Goal: Information Seeking & Learning: Learn about a topic

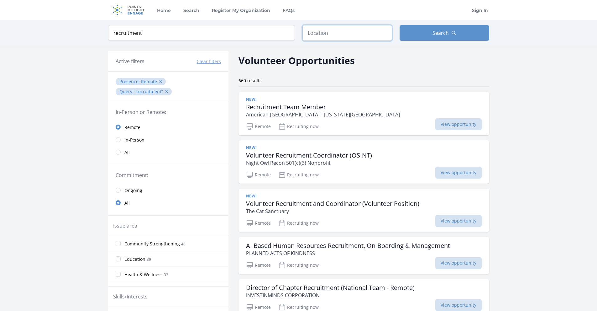
click at [328, 37] on input "text" at bounding box center [348, 33] width 90 height 16
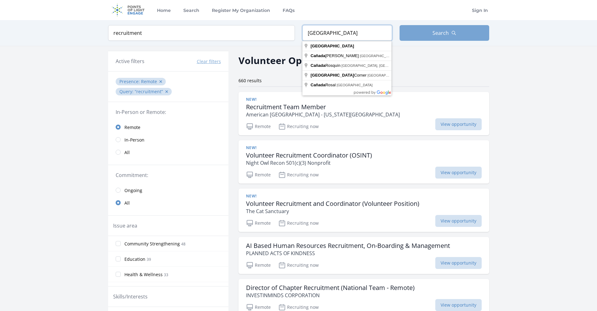
type input "canada"
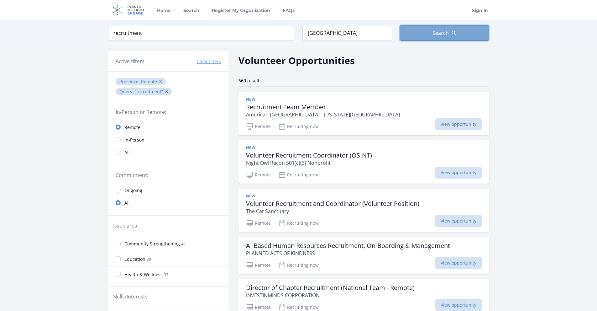
click at [438, 29] on button "Search" at bounding box center [445, 33] width 90 height 16
click at [261, 34] on input "recruitment" at bounding box center [201, 33] width 187 height 16
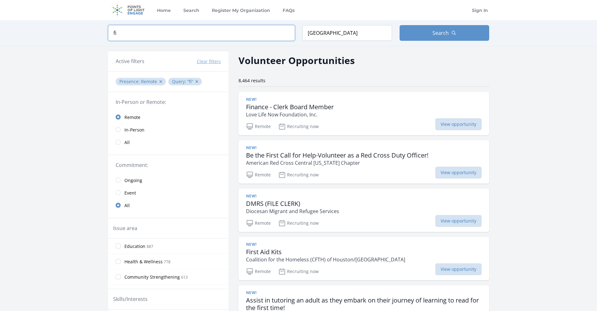
type input "f"
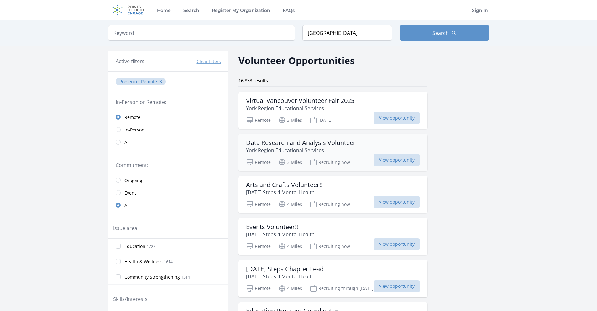
scroll to position [60, 0]
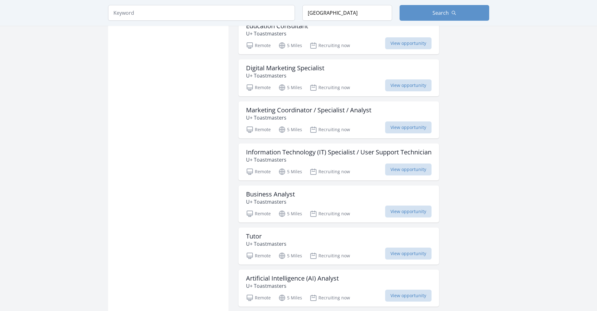
click at [337, 157] on p "U+ Toastmasters" at bounding box center [339, 160] width 186 height 8
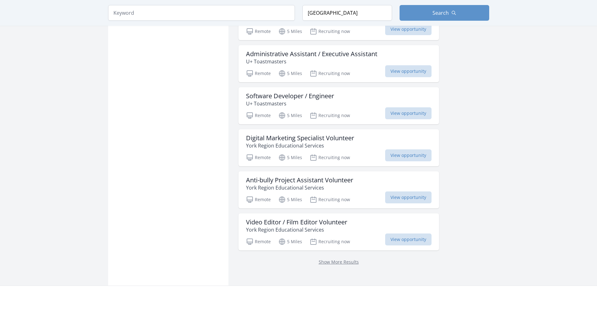
scroll to position [1518, 0]
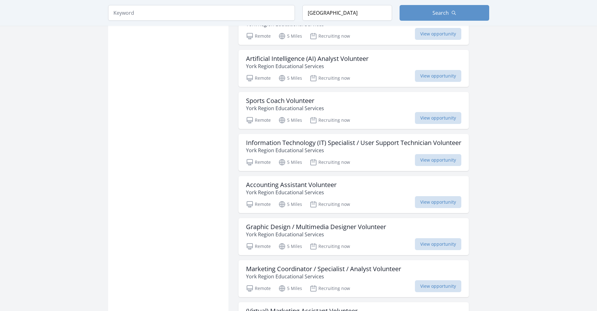
scroll to position [2059, 0]
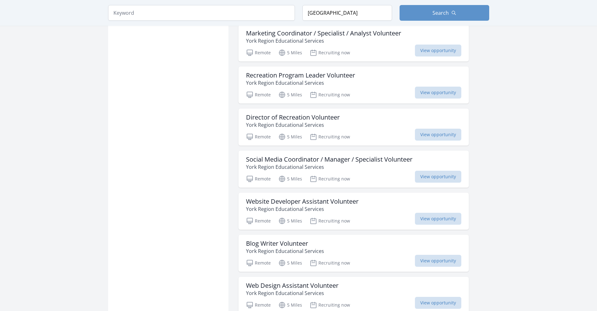
scroll to position [3207, 0]
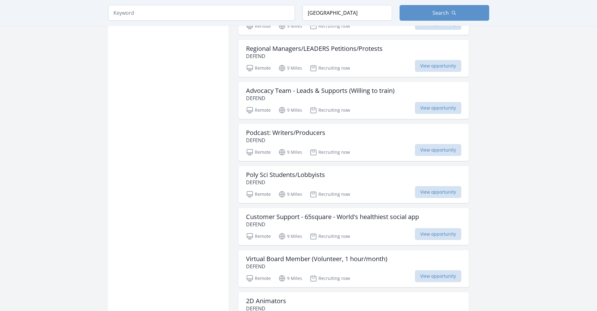
scroll to position [4127, 0]
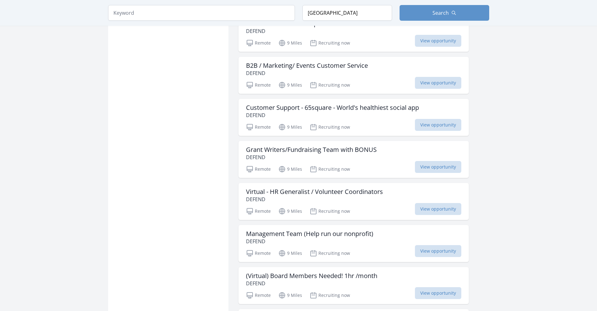
scroll to position [4968, 0]
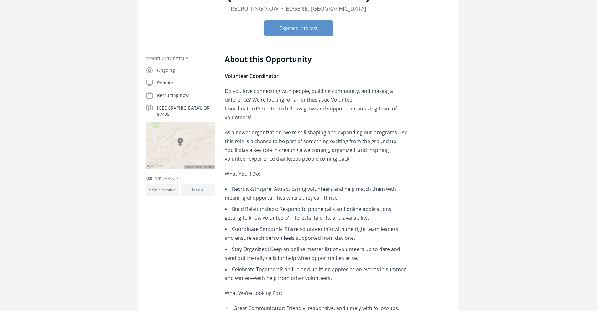
scroll to position [62, 0]
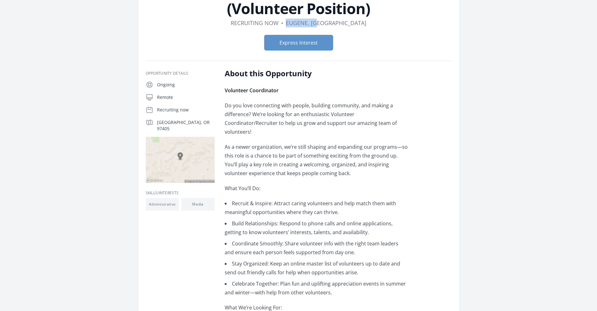
drag, startPoint x: 353, startPoint y: 22, endPoint x: 311, endPoint y: 23, distance: 42.3
click at [311, 23] on dl "Duration Recruiting now • Location Eugene, OR" at bounding box center [299, 22] width 306 height 9
copy dd "Eugene, OR"
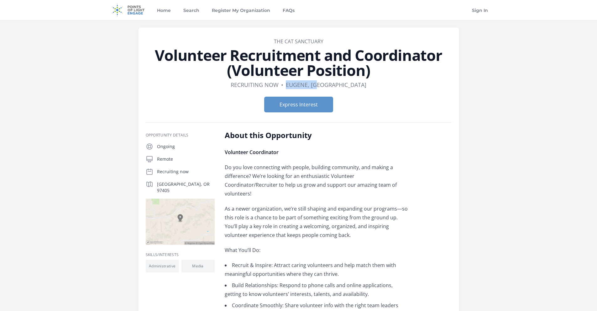
click at [288, 40] on link "The Cat Sanctuary" at bounding box center [299, 41] width 50 height 7
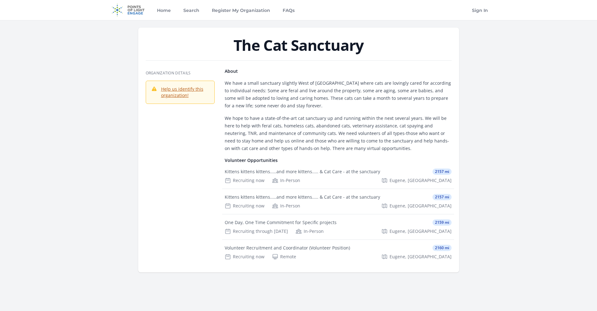
click at [265, 49] on h1 "The Cat Sanctuary" at bounding box center [299, 45] width 306 height 15
copy article "The Cat Sanctuary"
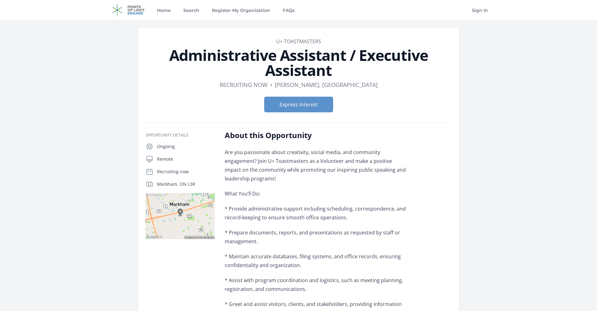
click at [295, 39] on link "U+ Toastmasters" at bounding box center [298, 41] width 45 height 7
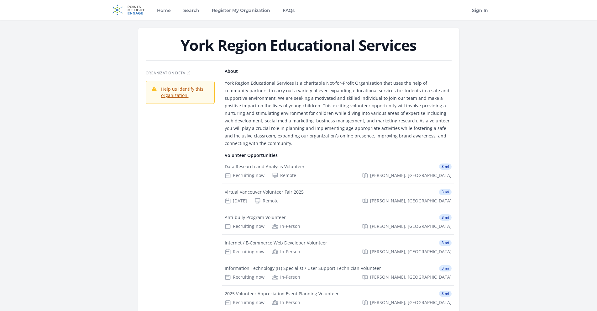
click at [236, 53] on h1 "York Region Educational Services" at bounding box center [299, 45] width 306 height 15
copy article "York Region Educational Services"
click at [271, 167] on div "Data Research and Analysis Volunteer" at bounding box center [265, 166] width 80 height 6
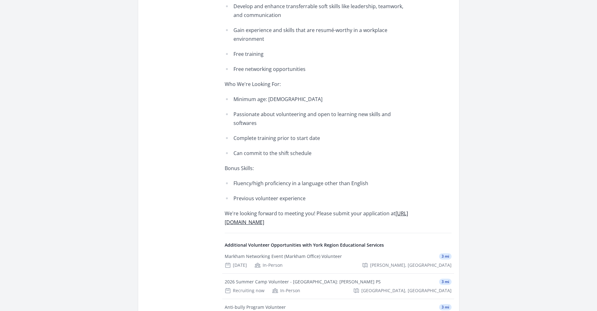
scroll to position [364, 0]
click at [271, 213] on link "[URL][DOMAIN_NAME]" at bounding box center [316, 217] width 183 height 16
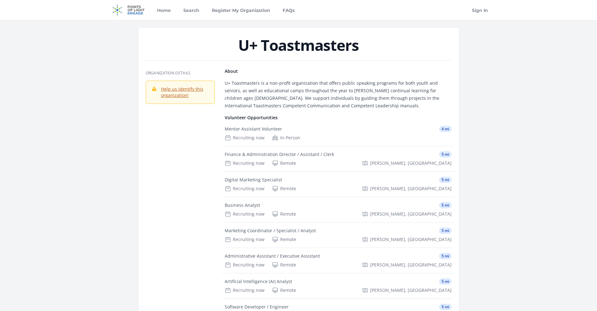
click at [277, 48] on h1 "U+ Toastmasters" at bounding box center [299, 45] width 306 height 15
copy article "U+ Toastmasters"
